Goal: Task Accomplishment & Management: Manage account settings

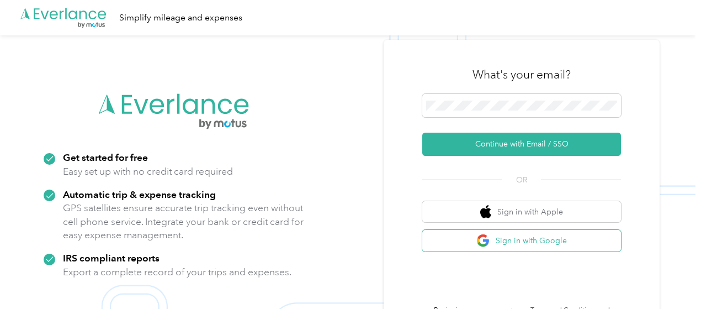
click at [538, 242] on button "Sign in with Google" at bounding box center [521, 241] width 199 height 22
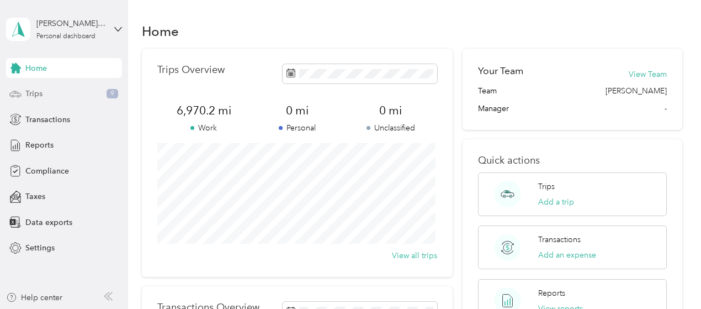
click at [67, 92] on div "Trips 9" at bounding box center [64, 94] width 116 height 20
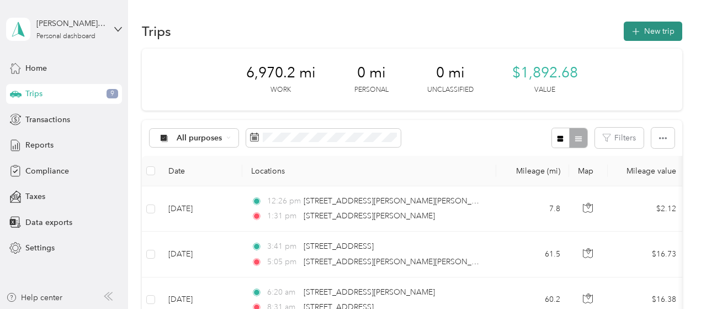
click at [659, 26] on button "New trip" at bounding box center [653, 31] width 59 height 19
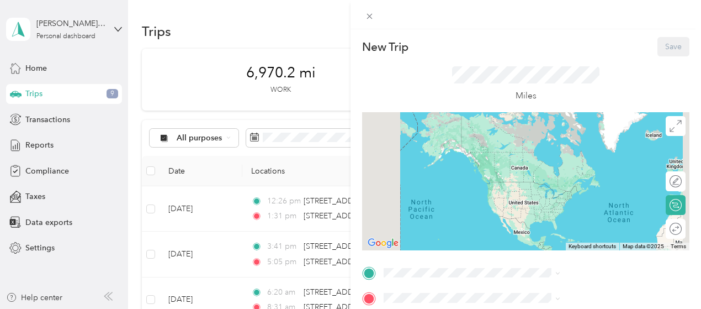
scroll to position [55, 0]
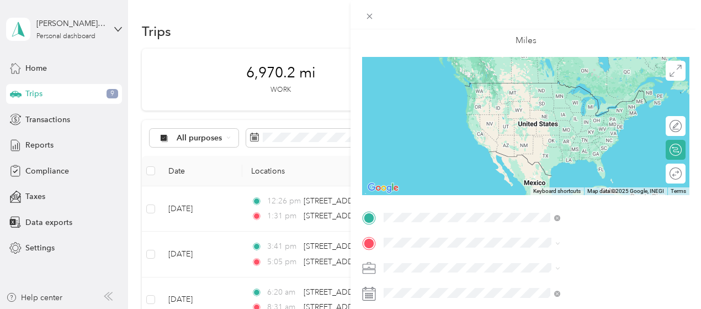
click at [559, 87] on span "[STREET_ADDRESS][US_STATE]" at bounding box center [576, 83] width 110 height 10
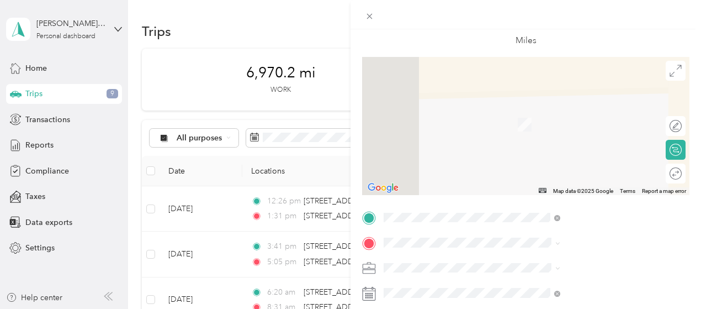
click at [576, 111] on span "[STREET_ADDRESS][PERSON_NAME][US_STATE]" at bounding box center [597, 108] width 152 height 19
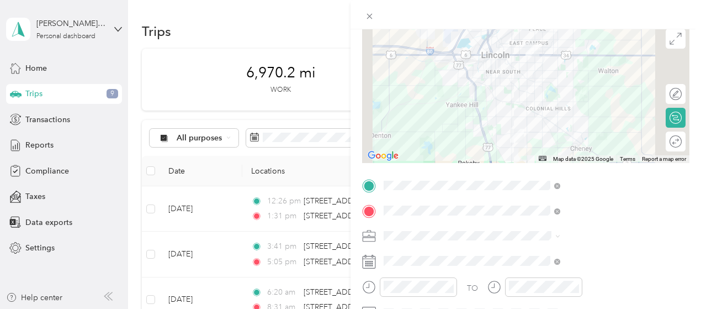
scroll to position [110, 0]
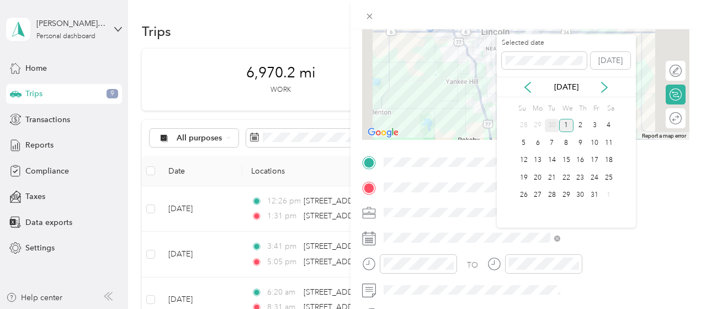
click at [547, 121] on div "30" at bounding box center [552, 126] width 14 height 14
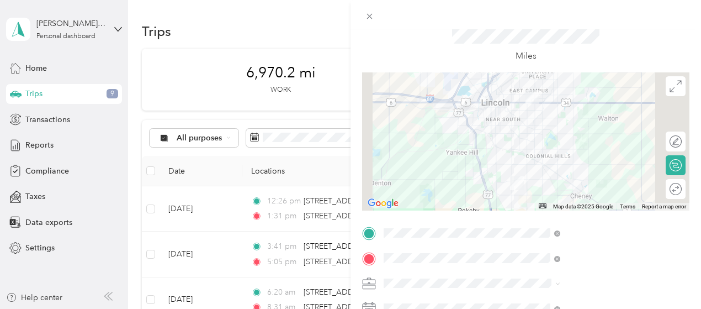
scroll to position [0, 0]
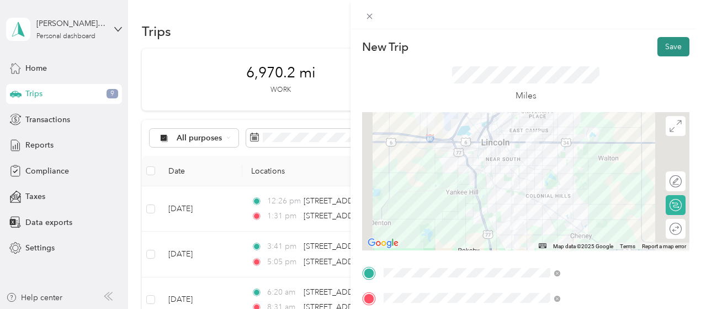
click at [671, 48] on button "Save" at bounding box center [673, 46] width 32 height 19
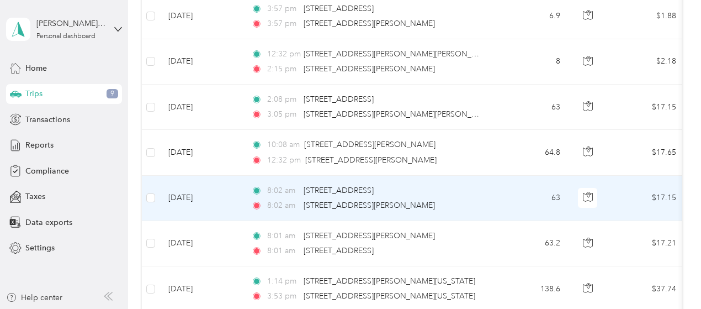
scroll to position [773, 0]
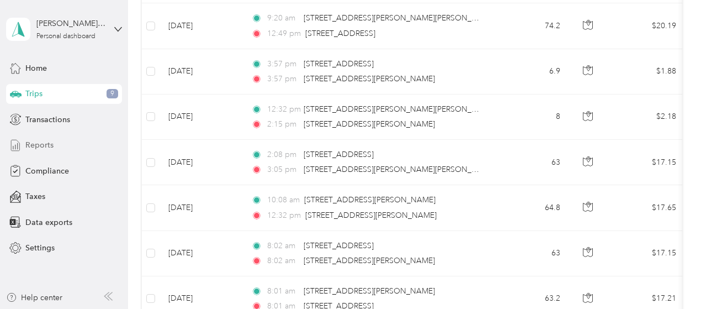
click at [52, 147] on span "Reports" at bounding box center [39, 145] width 28 height 12
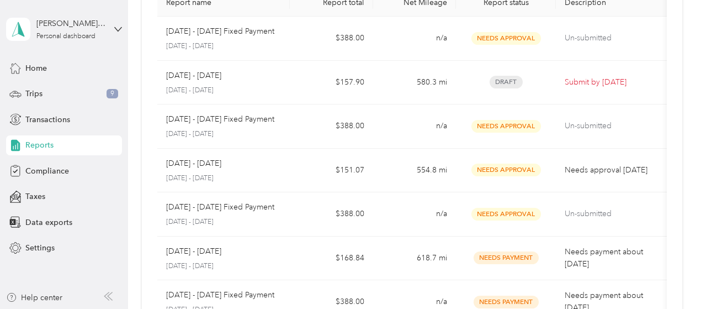
scroll to position [26, 0]
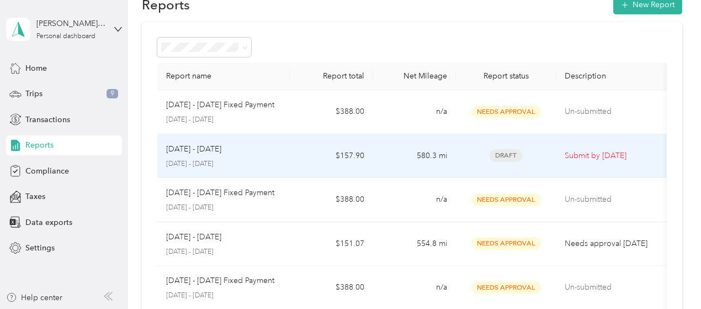
click at [229, 155] on div "[DATE] - [DATE] [DATE] - [DATE]" at bounding box center [223, 156] width 115 height 26
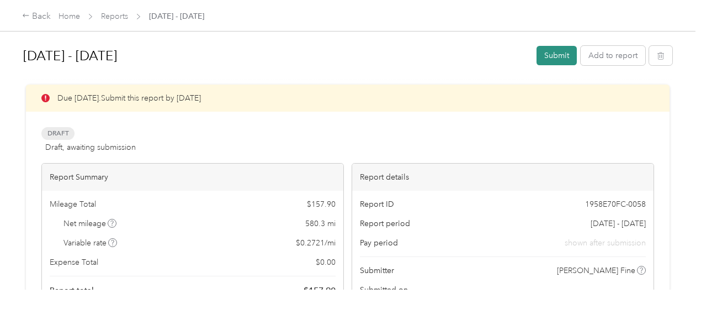
click at [547, 52] on button "Submit" at bounding box center [557, 55] width 40 height 19
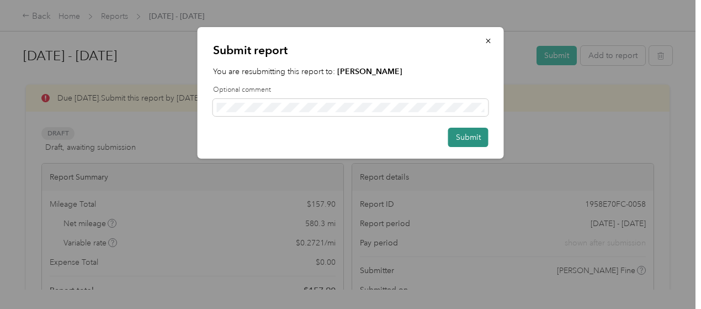
click at [459, 139] on button "Submit" at bounding box center [468, 137] width 40 height 19
